Goal: Information Seeking & Learning: Check status

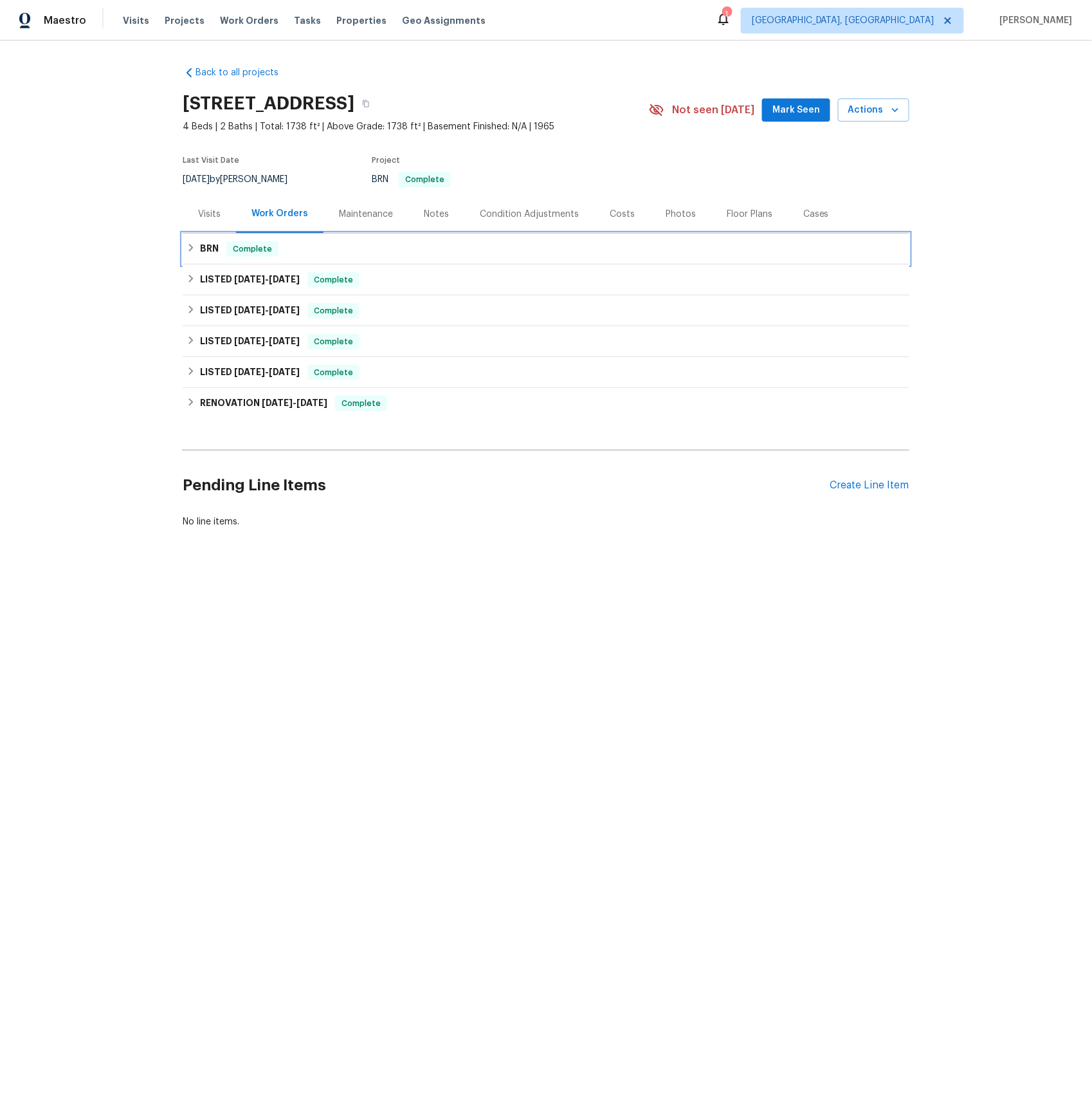
click at [217, 250] on h6 "BRN" at bounding box center [209, 248] width 18 height 15
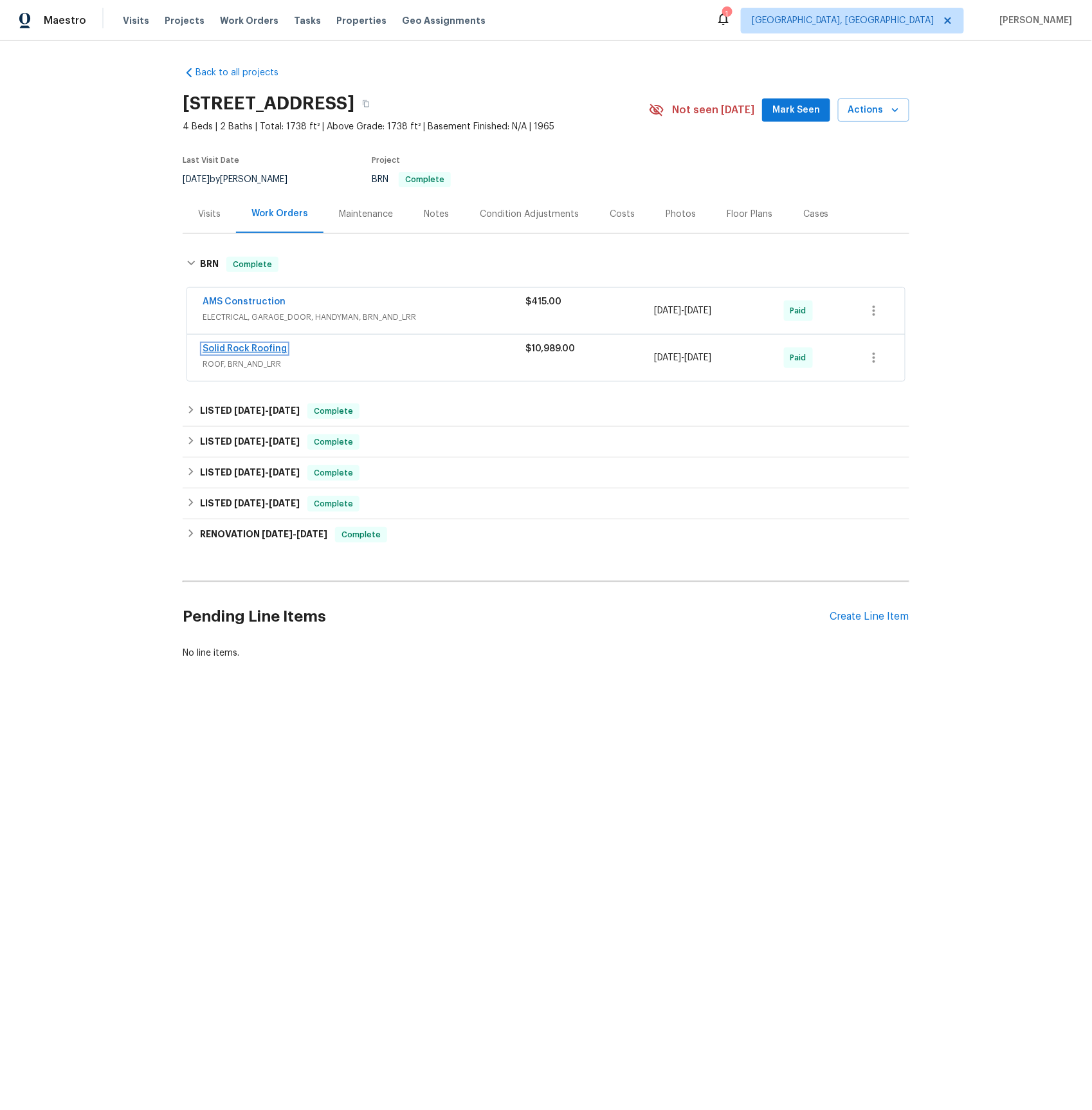
click at [238, 346] on link "Solid Rock Roofing" at bounding box center [244, 348] width 84 height 9
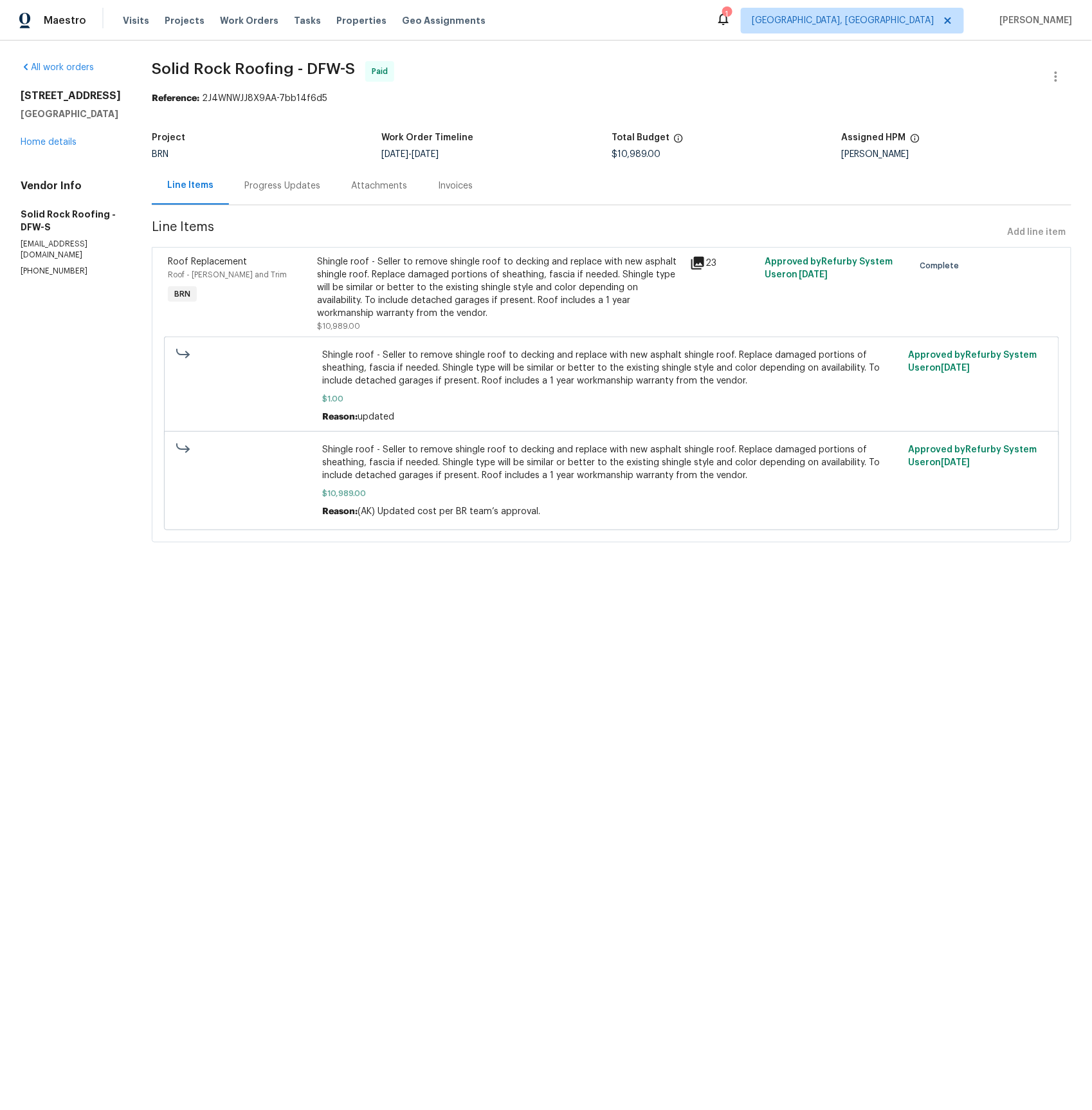
click at [700, 256] on icon at bounding box center [697, 263] width 13 height 13
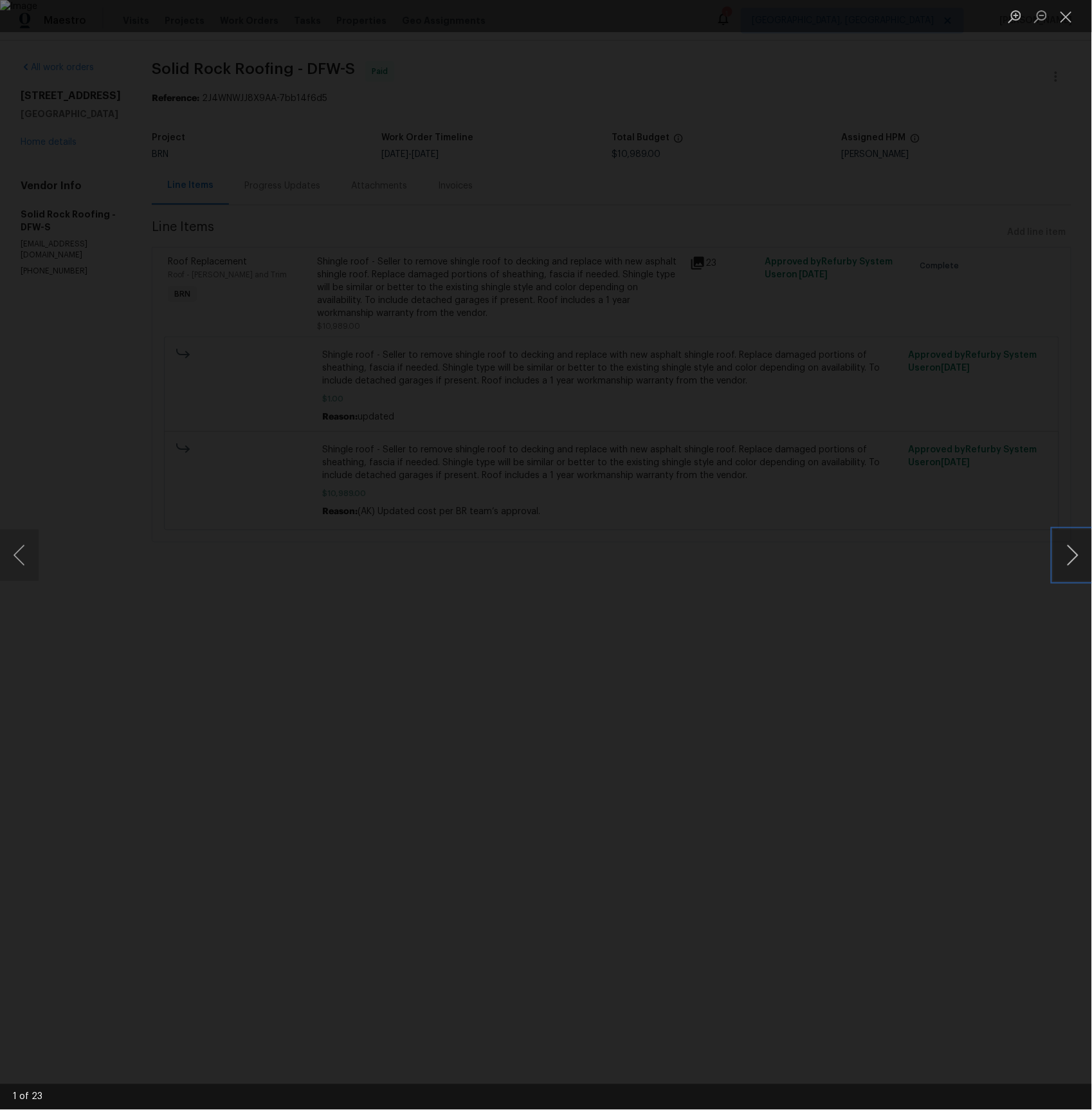
click at [1061, 551] on button "Next image" at bounding box center [1073, 555] width 39 height 51
click at [1058, 548] on button "Next image" at bounding box center [1073, 555] width 39 height 51
click at [1068, 553] on button "Next image" at bounding box center [1073, 555] width 39 height 51
click at [1067, 553] on button "Next image" at bounding box center [1073, 555] width 39 height 51
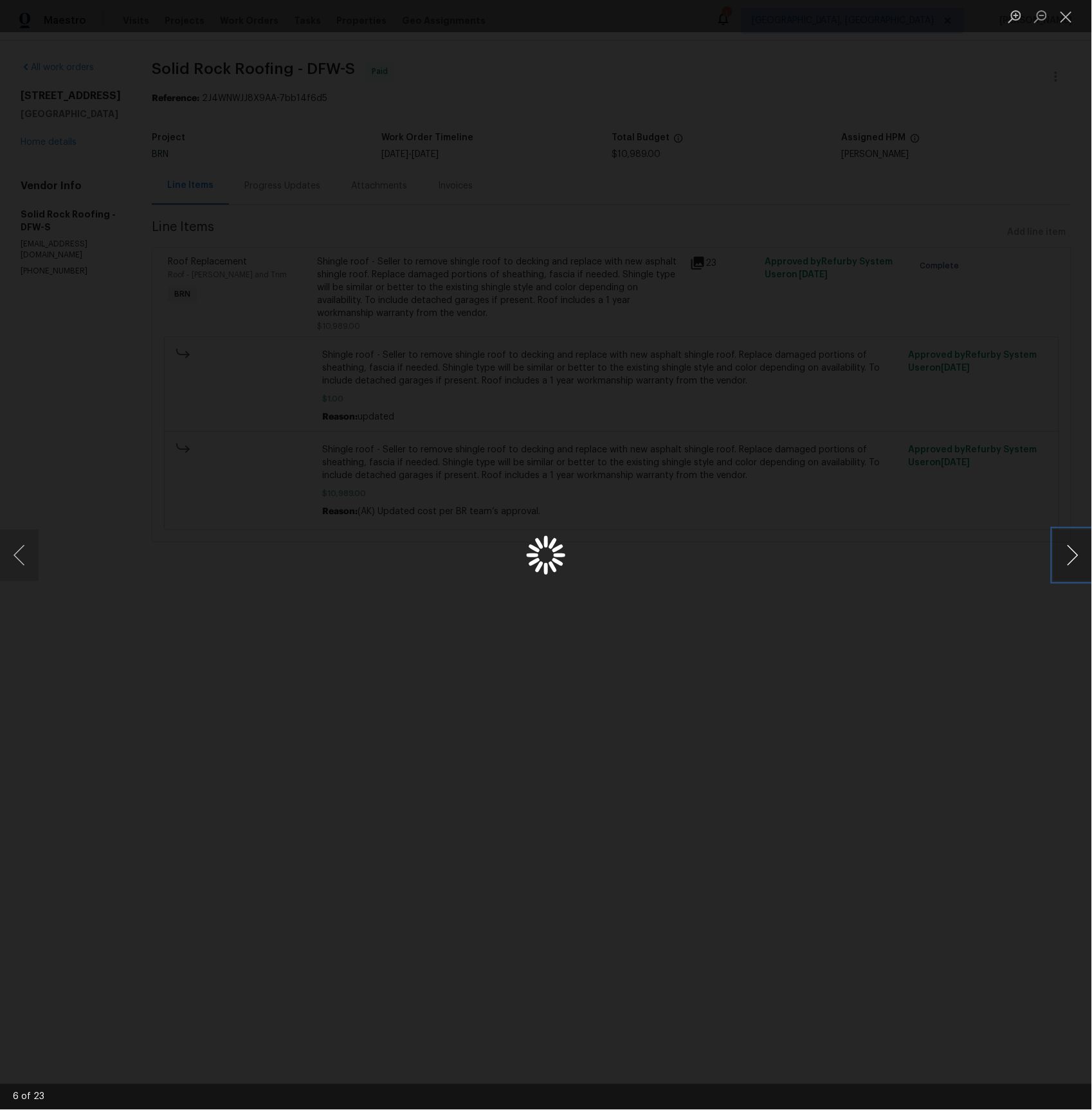
click at [1067, 553] on button "Next image" at bounding box center [1073, 555] width 39 height 51
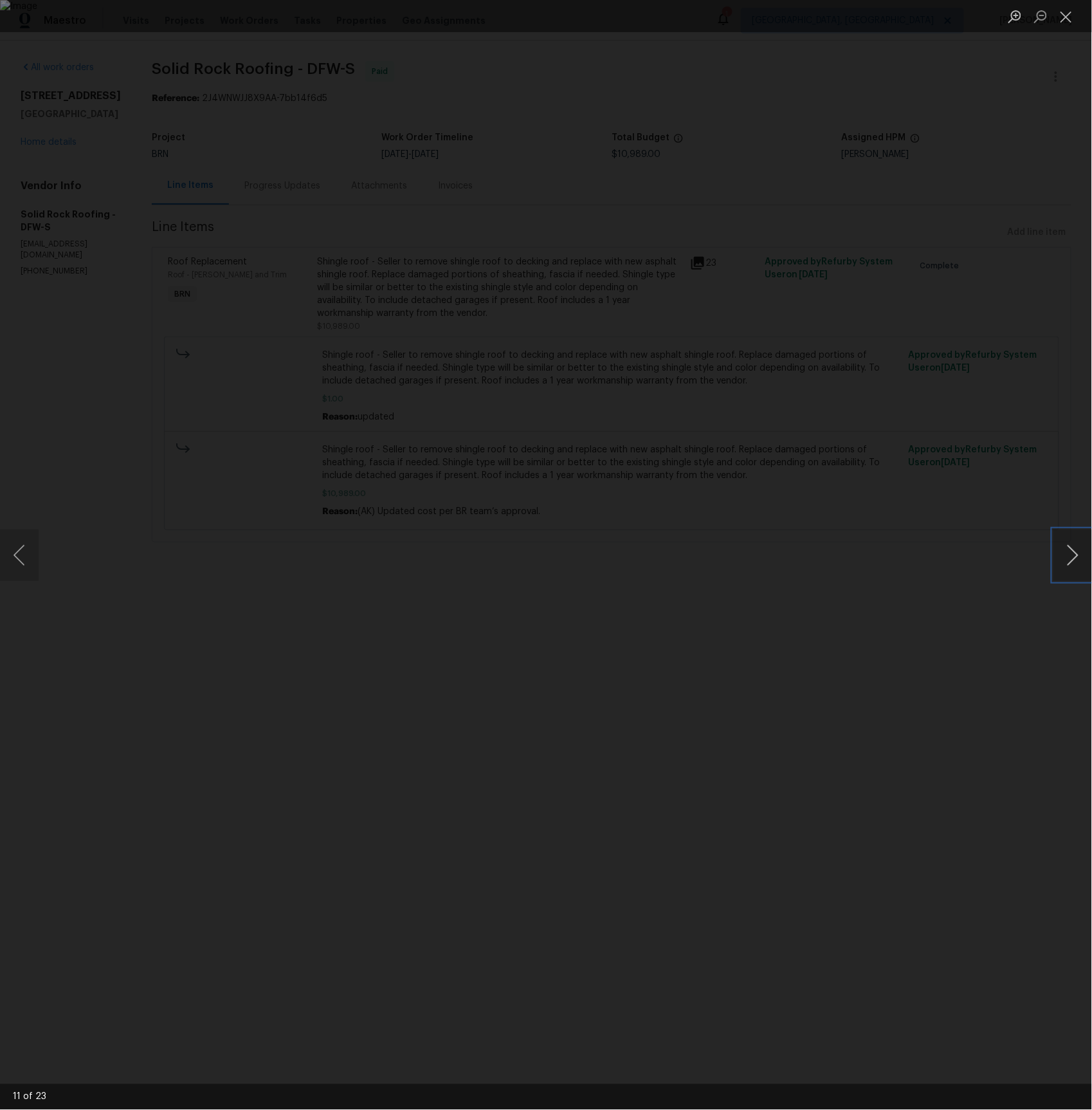
click at [1067, 553] on button "Next image" at bounding box center [1073, 555] width 39 height 51
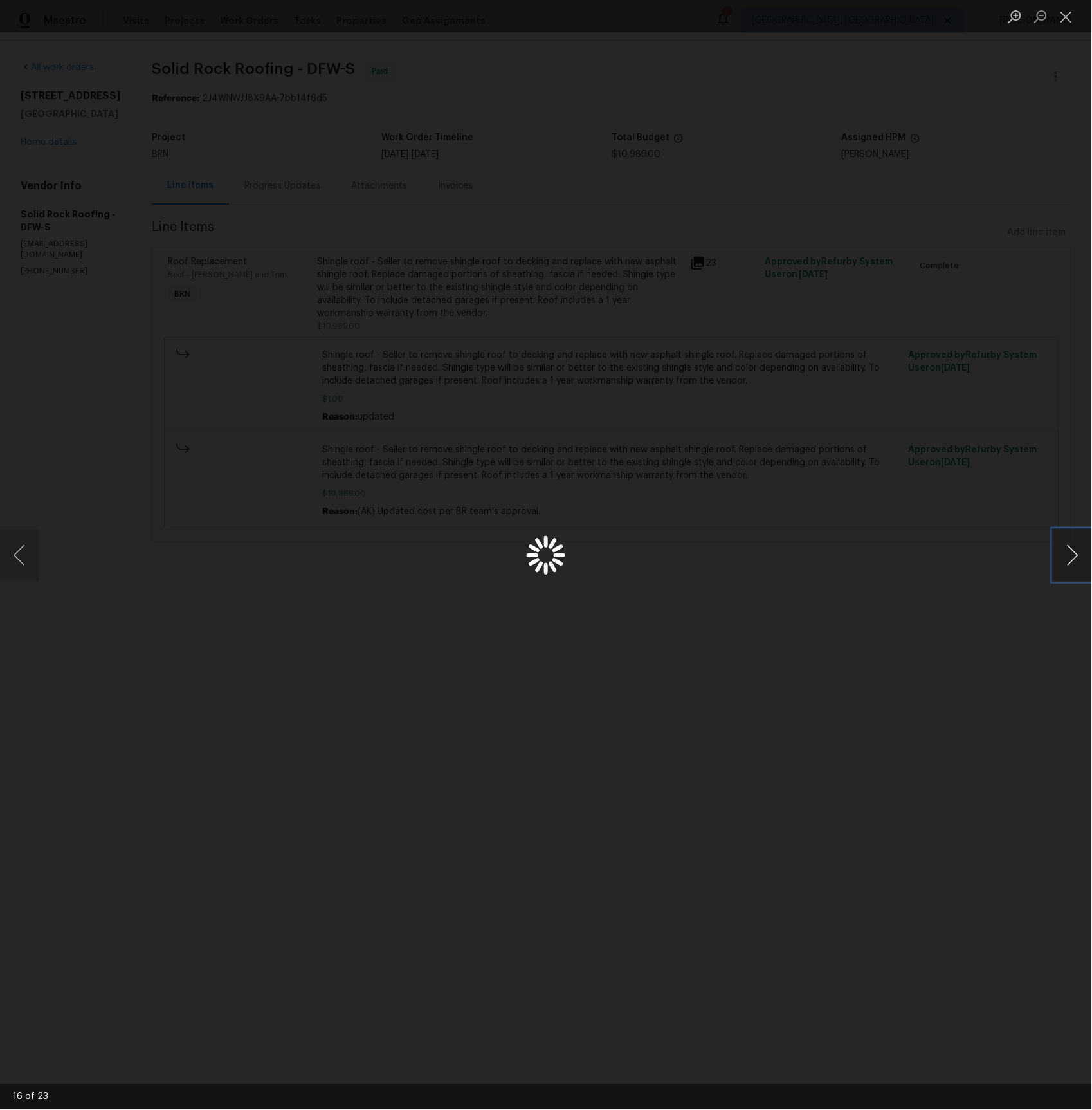
click at [1067, 553] on button "Next image" at bounding box center [1073, 555] width 39 height 51
click at [22, 552] on button "Previous image" at bounding box center [19, 555] width 39 height 51
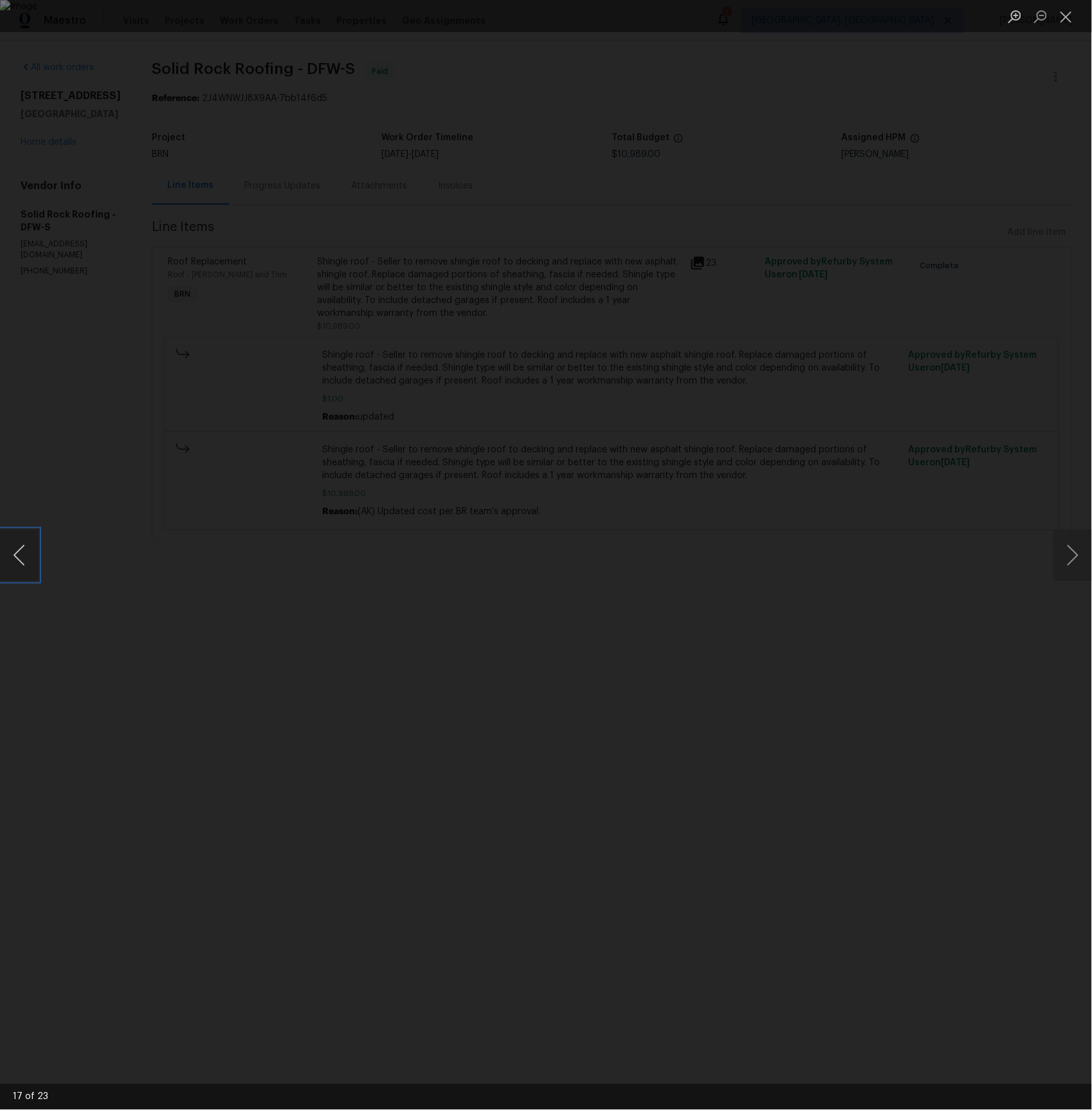
click at [22, 552] on button "Previous image" at bounding box center [19, 555] width 39 height 51
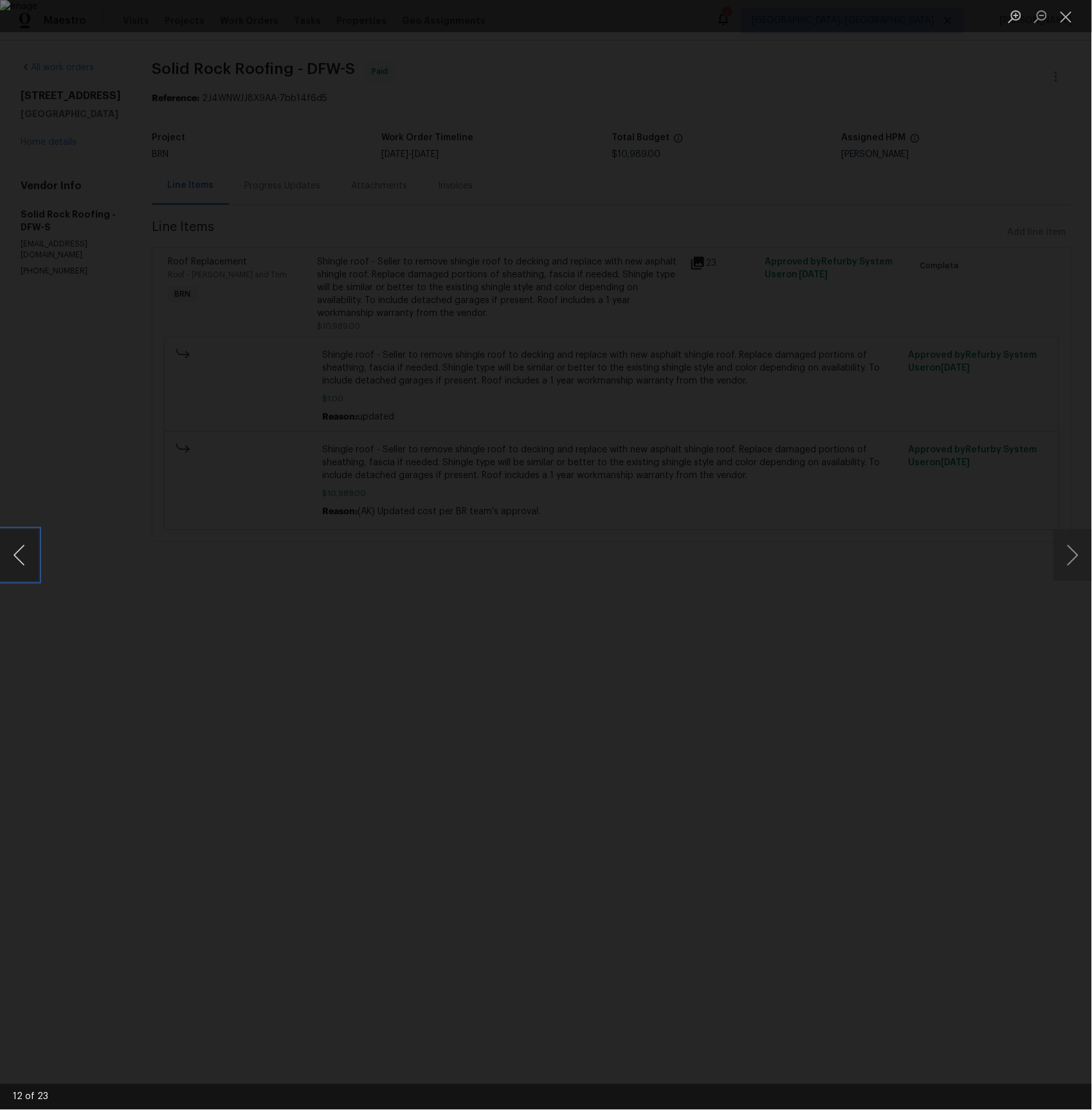
click at [21, 552] on button "Previous image" at bounding box center [19, 555] width 39 height 51
click at [1074, 556] on button "Next image" at bounding box center [1073, 555] width 39 height 51
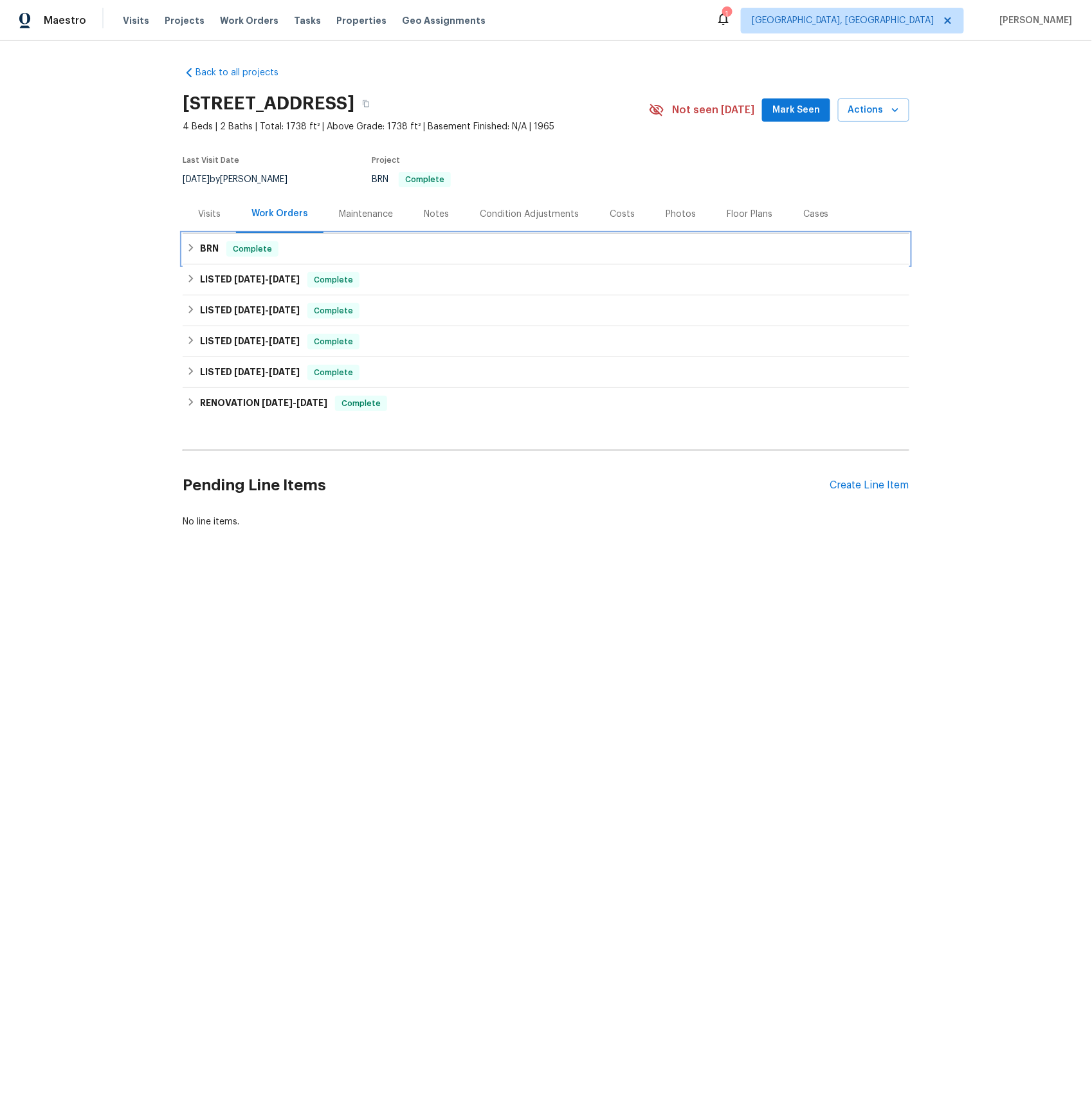
drag, startPoint x: 212, startPoint y: 250, endPoint x: 264, endPoint y: 314, distance: 82.5
click at [213, 250] on h6 "BRN" at bounding box center [209, 248] width 18 height 15
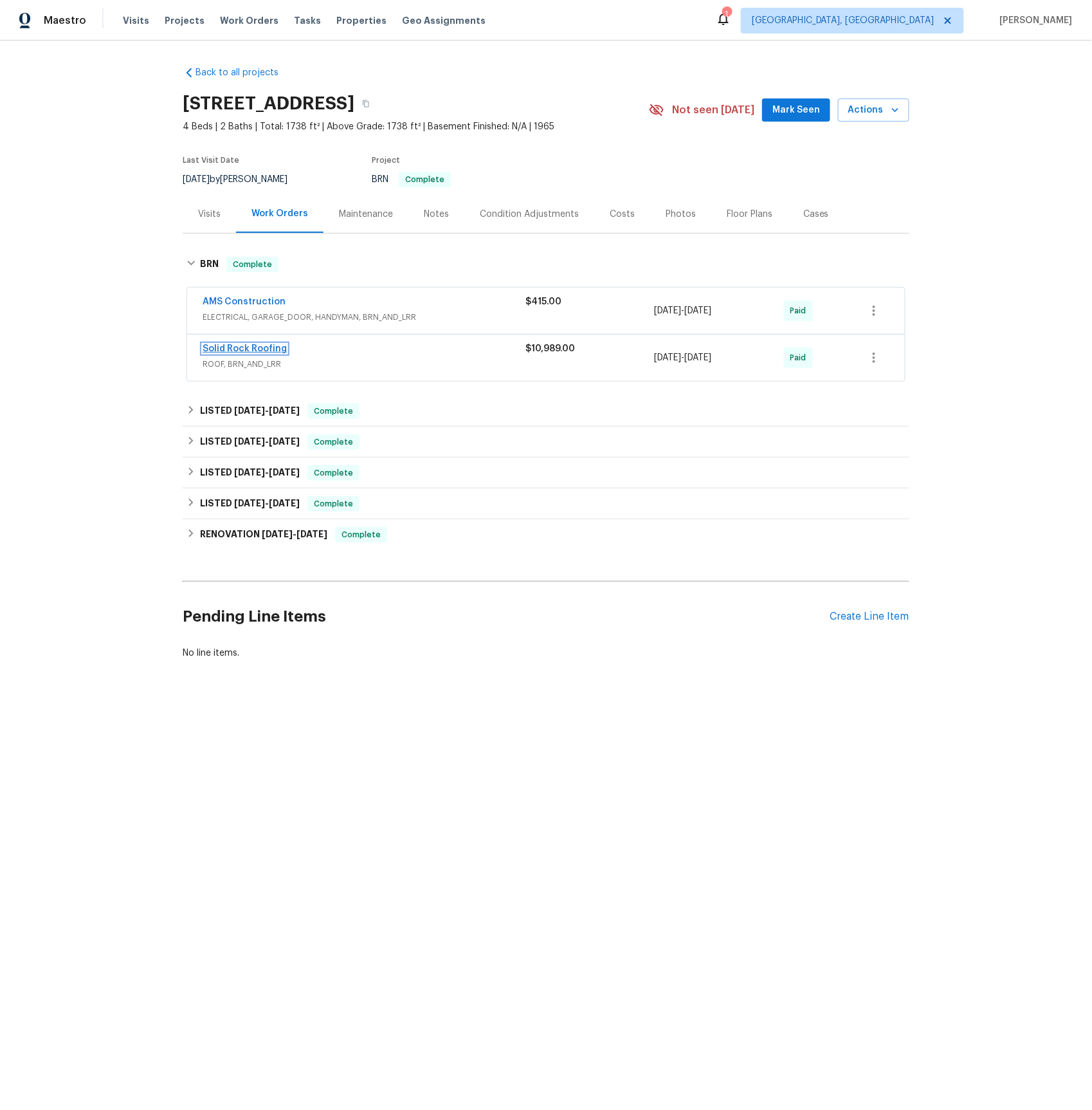
click at [253, 348] on link "Solid Rock Roofing" at bounding box center [244, 348] width 84 height 9
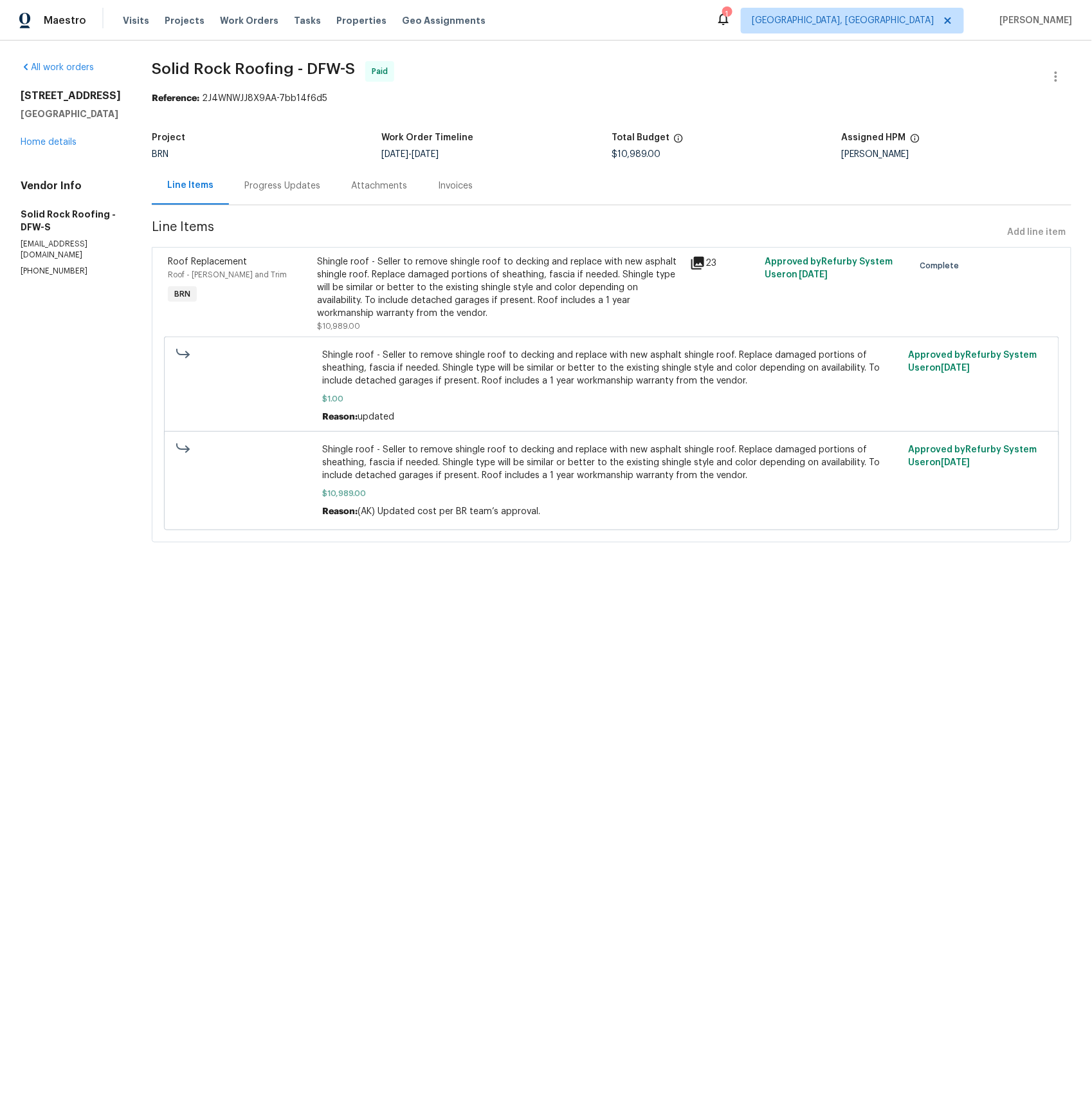
click at [701, 260] on icon at bounding box center [697, 263] width 13 height 13
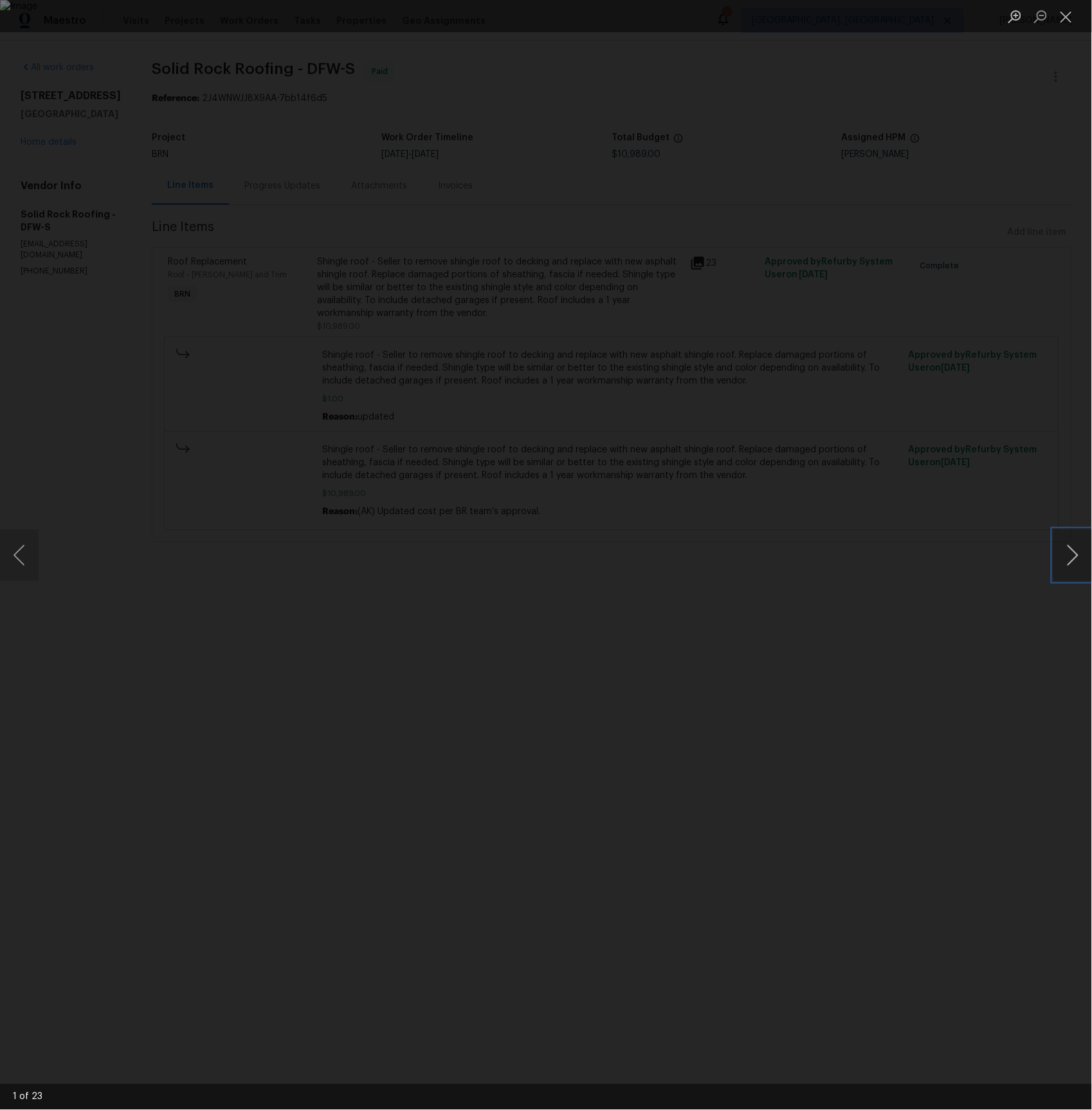
click at [1084, 545] on button "Next image" at bounding box center [1073, 555] width 39 height 51
click at [1071, 552] on button "Next image" at bounding box center [1073, 555] width 39 height 51
click at [1071, 555] on button "Next image" at bounding box center [1073, 555] width 39 height 51
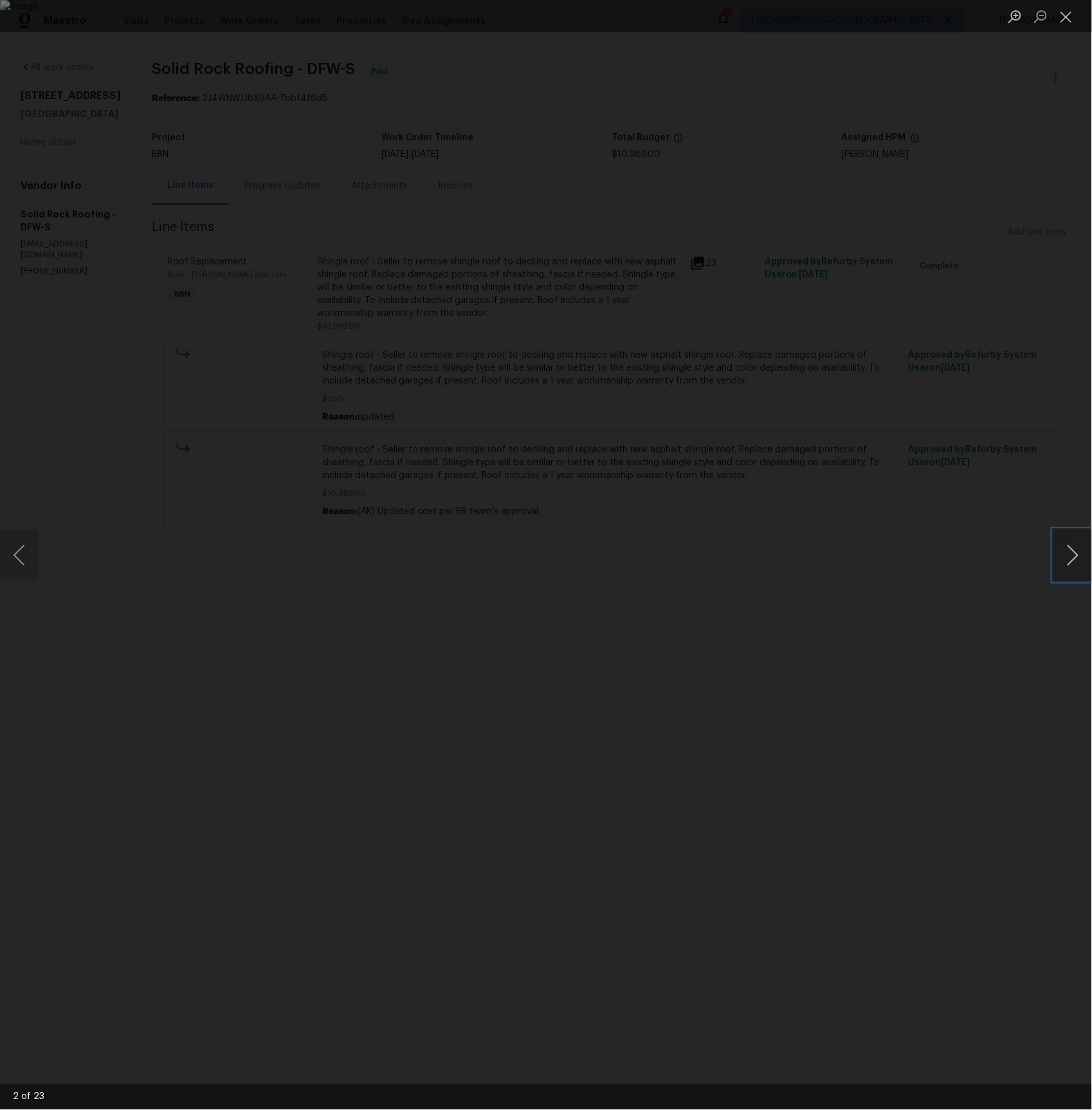
click at [1071, 555] on button "Next image" at bounding box center [1073, 555] width 39 height 51
click at [1078, 553] on button "Next image" at bounding box center [1073, 555] width 39 height 51
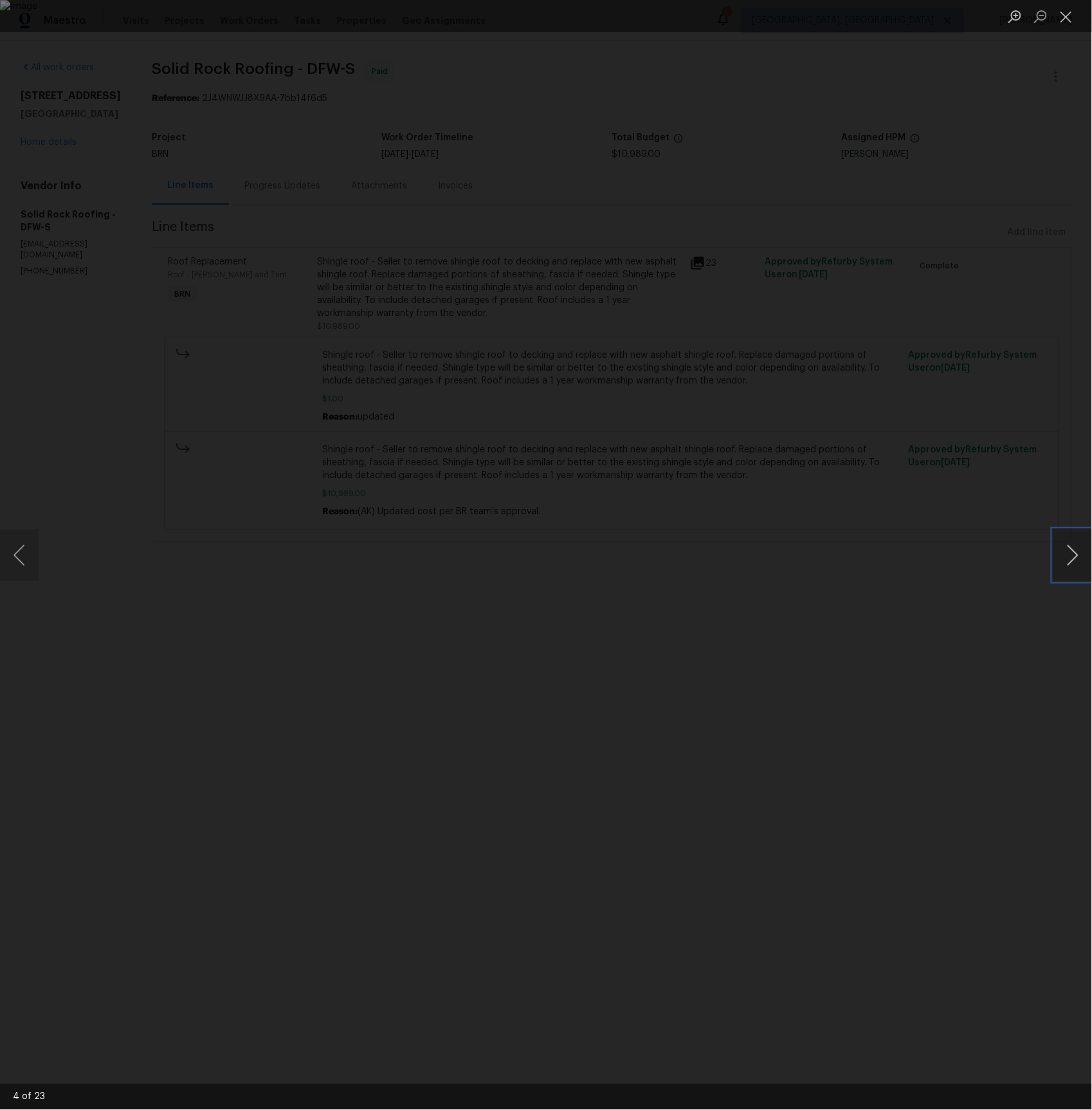
click at [1078, 553] on button "Next image" at bounding box center [1073, 555] width 39 height 51
click at [1070, 553] on button "Next image" at bounding box center [1073, 555] width 39 height 51
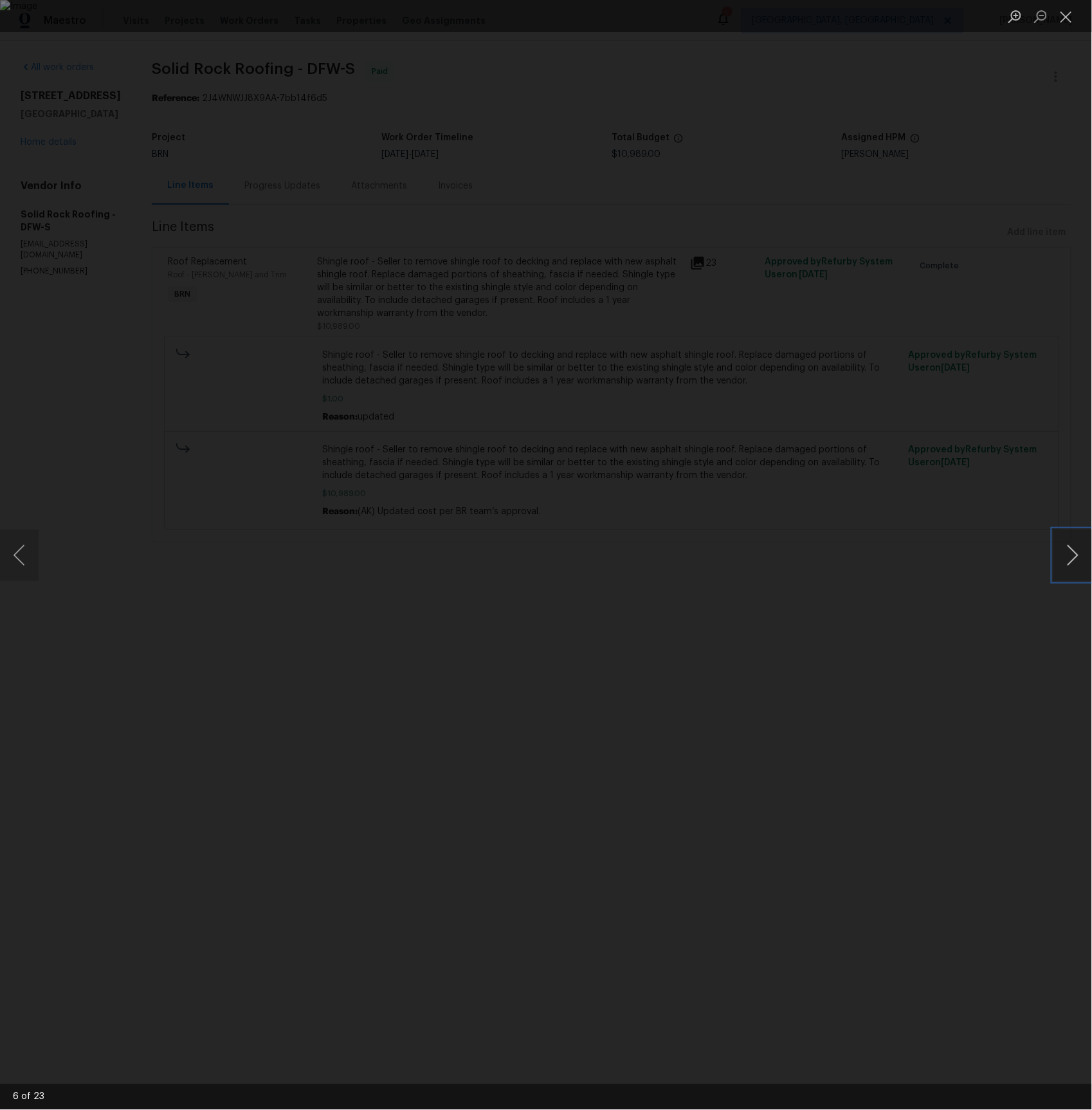
click at [1070, 553] on button "Next image" at bounding box center [1073, 555] width 39 height 51
click at [1074, 547] on button "Next image" at bounding box center [1073, 555] width 39 height 51
click at [1074, 550] on button "Next image" at bounding box center [1073, 555] width 39 height 51
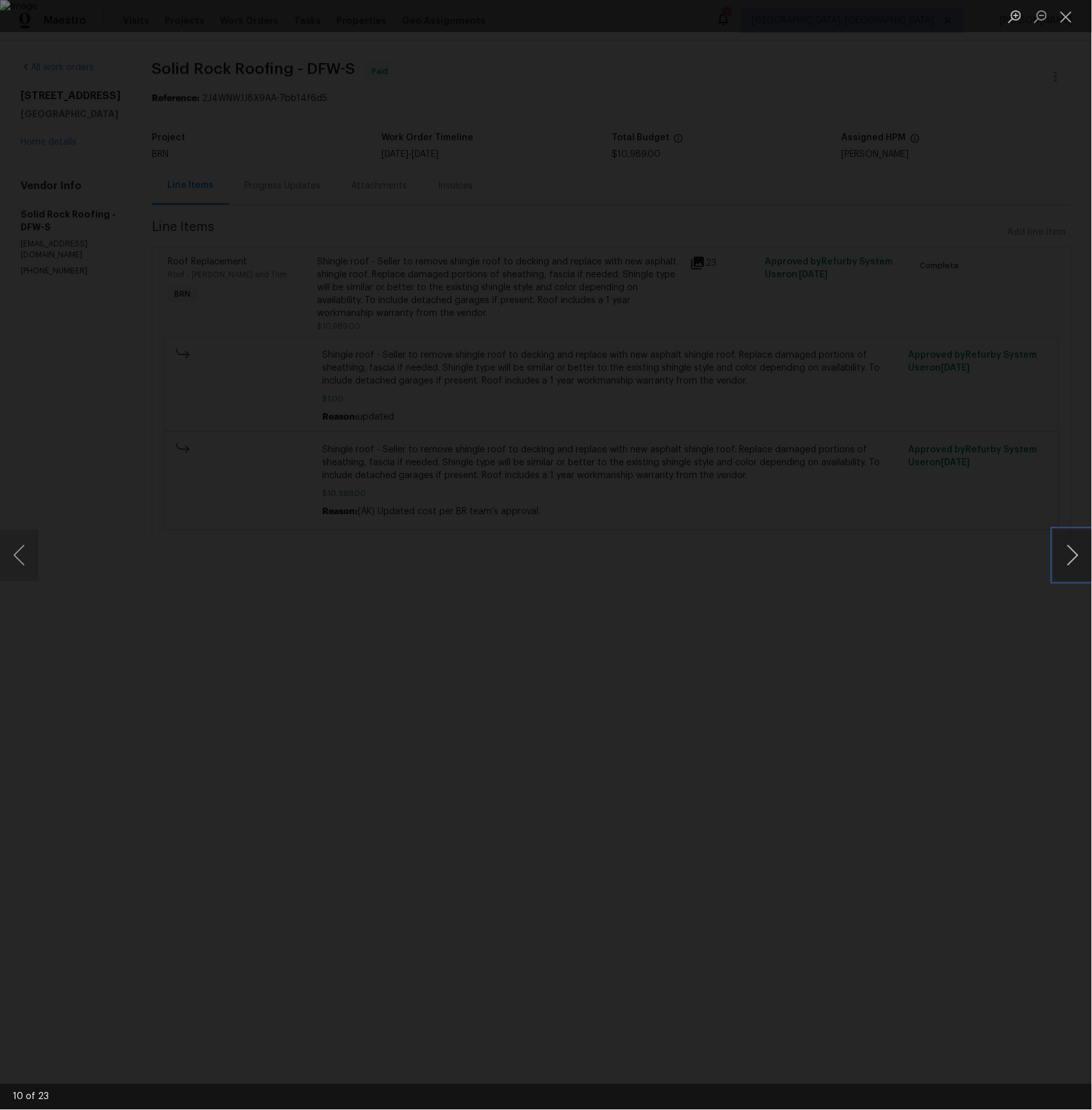
click at [1074, 550] on button "Next image" at bounding box center [1073, 555] width 39 height 51
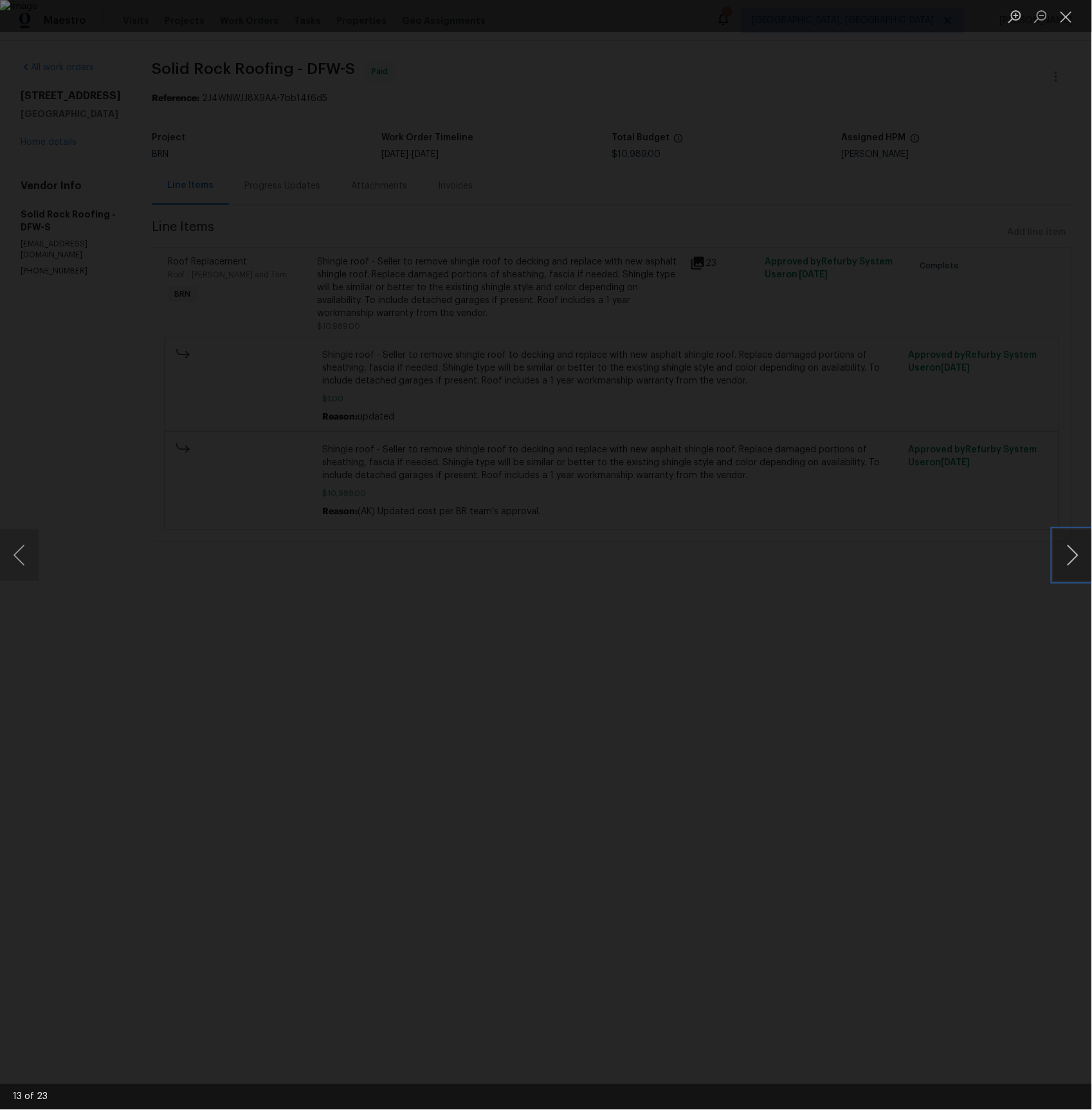
click at [1074, 550] on button "Next image" at bounding box center [1073, 555] width 39 height 51
click at [1084, 553] on button "Next image" at bounding box center [1073, 555] width 39 height 51
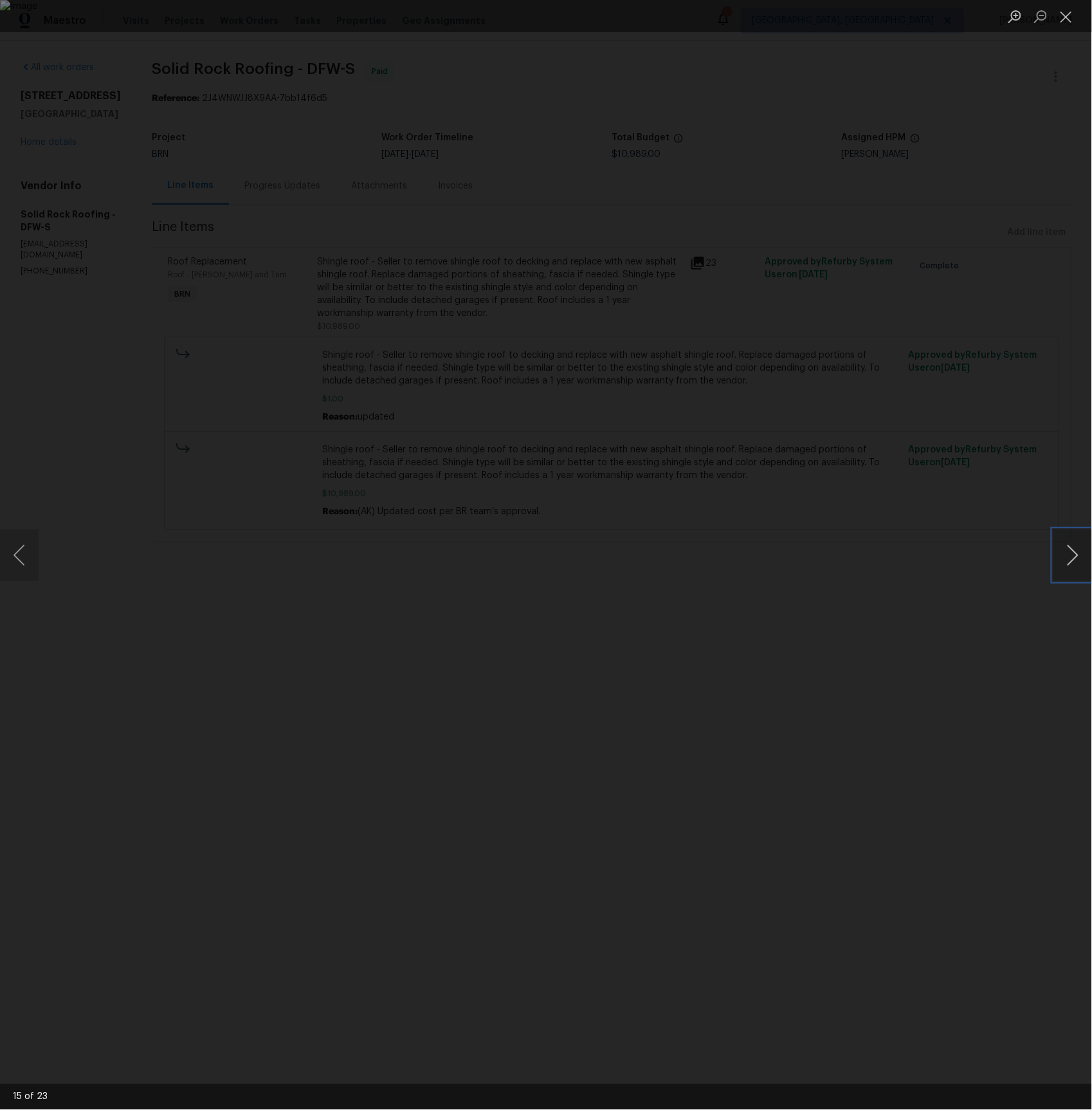
click at [1084, 553] on button "Next image" at bounding box center [1073, 555] width 39 height 51
click at [1078, 553] on button "Next image" at bounding box center [1073, 555] width 39 height 51
click at [1074, 551] on button "Next image" at bounding box center [1073, 555] width 39 height 51
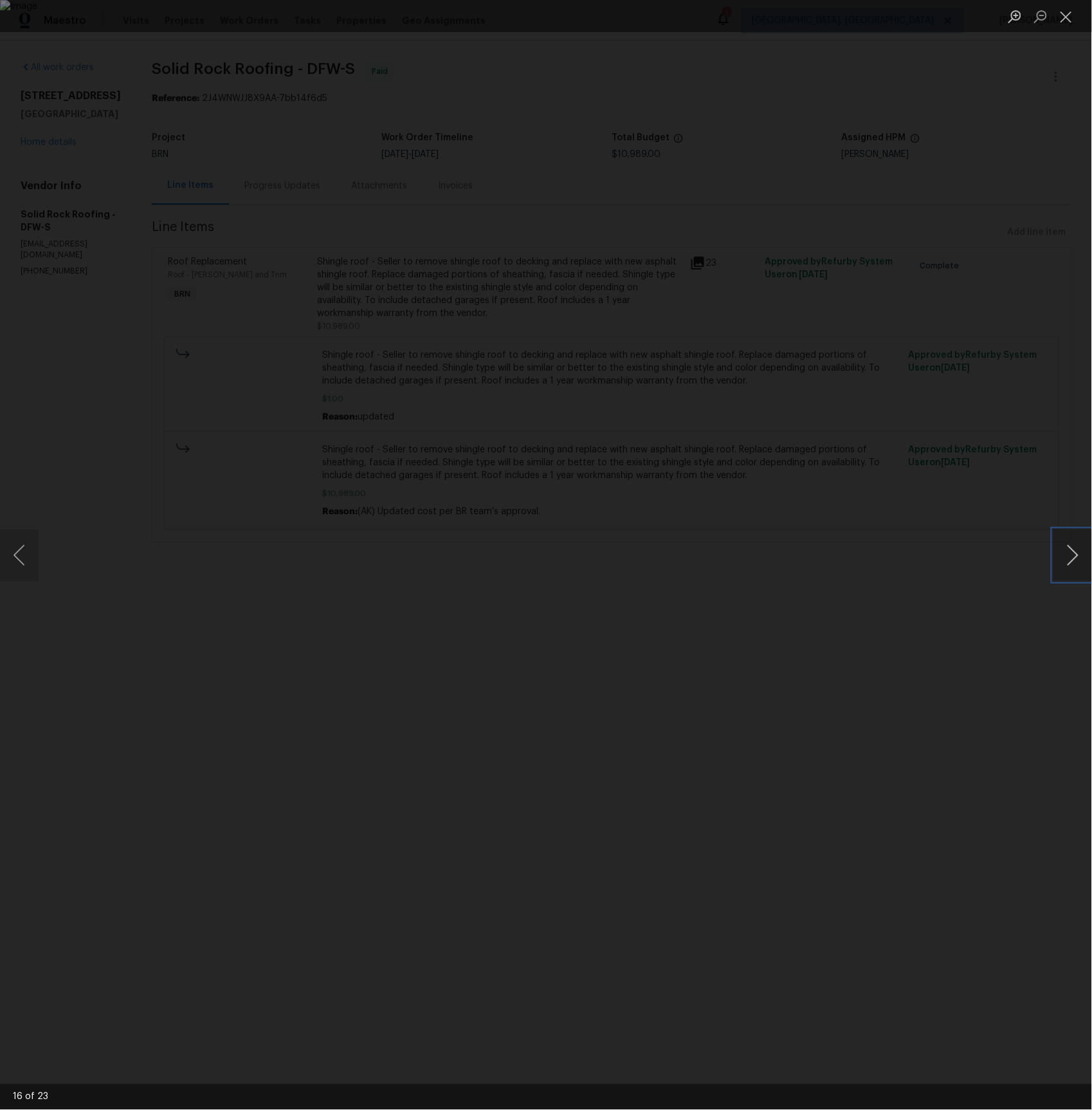
click at [1074, 551] on button "Next image" at bounding box center [1073, 555] width 39 height 51
click at [1074, 551] on button "Next image" at bounding box center [1073, 555] width 39 height 51
